Goal: Answer question/provide support

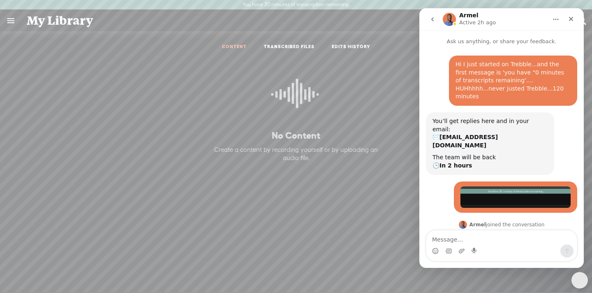
scroll to position [119, 0]
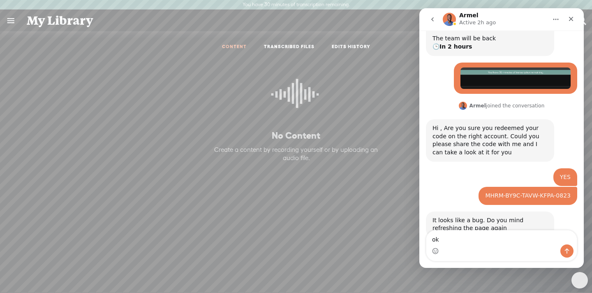
type textarea "ok"
click at [568, 250] on icon "Send a message…" at bounding box center [567, 251] width 7 height 7
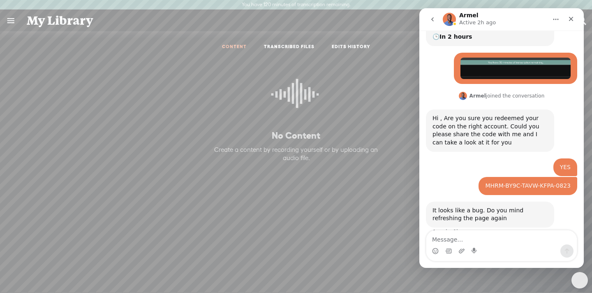
scroll to position [144, 0]
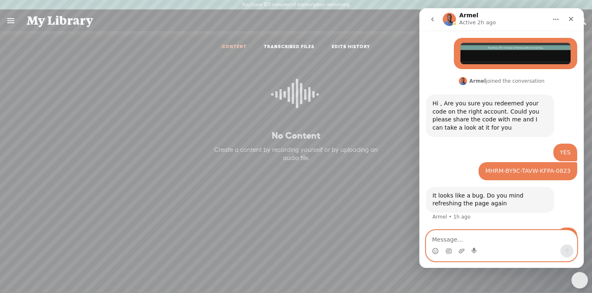
click at [458, 239] on textarea "Message…" at bounding box center [501, 237] width 150 height 14
type textarea "it worked thx!"
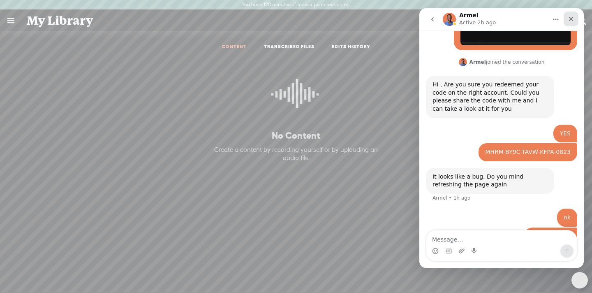
click at [572, 19] on icon "Close" at bounding box center [571, 19] width 5 height 5
